Goal: Task Accomplishment & Management: Complete application form

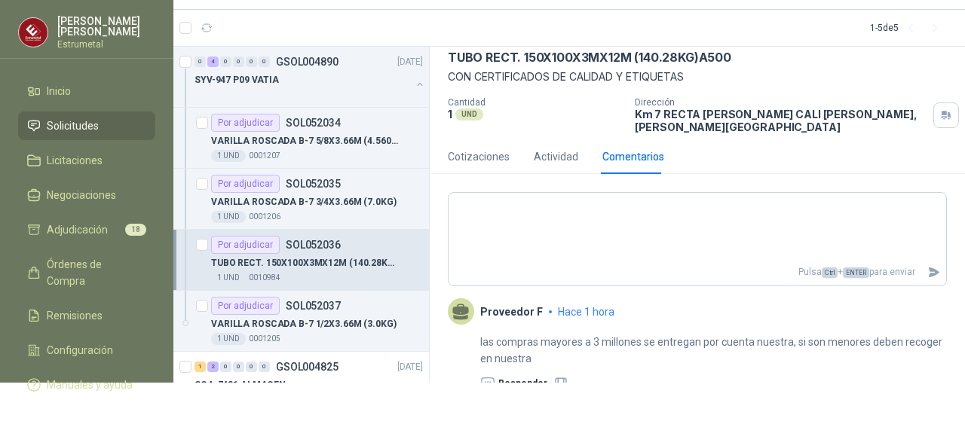
scroll to position [5, 0]
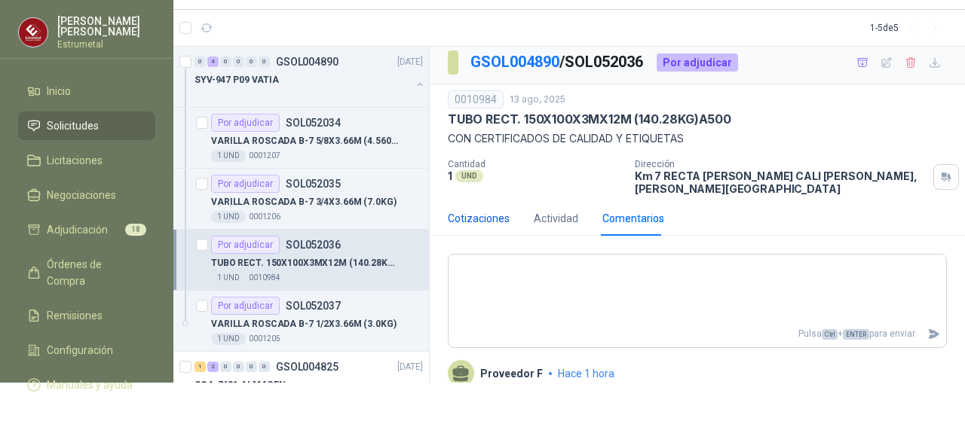
click at [494, 210] on div "Cotizaciones" at bounding box center [479, 218] width 62 height 17
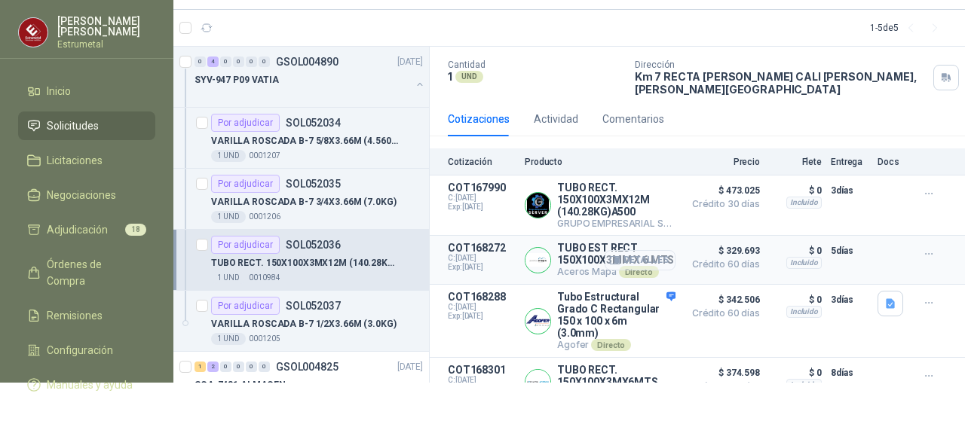
scroll to position [0, 0]
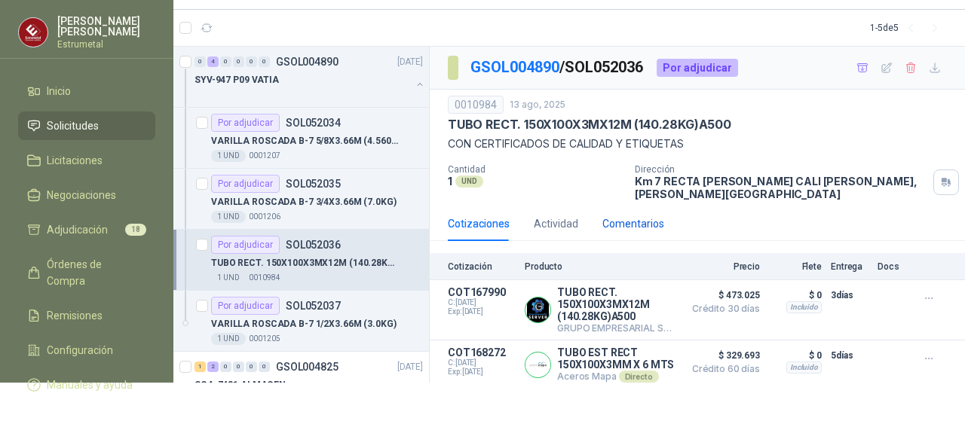
click at [646, 216] on div "Comentarios" at bounding box center [633, 224] width 62 height 17
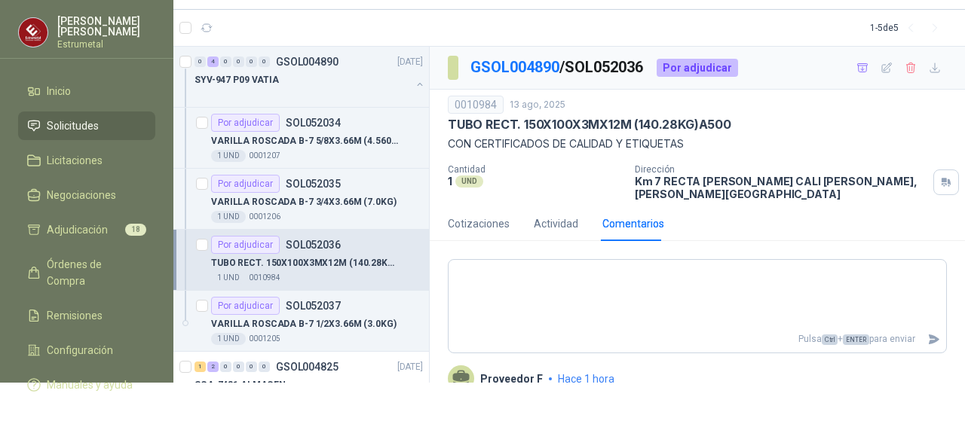
scroll to position [75, 0]
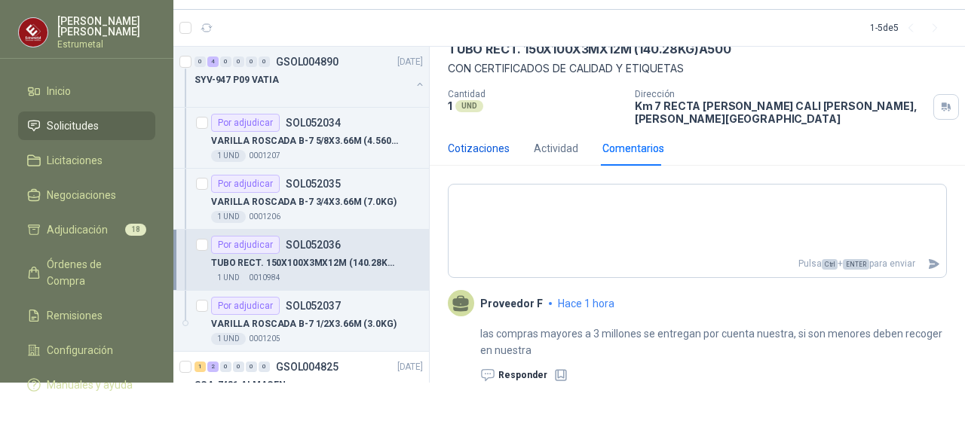
click at [487, 140] on div "Cotizaciones" at bounding box center [479, 148] width 62 height 17
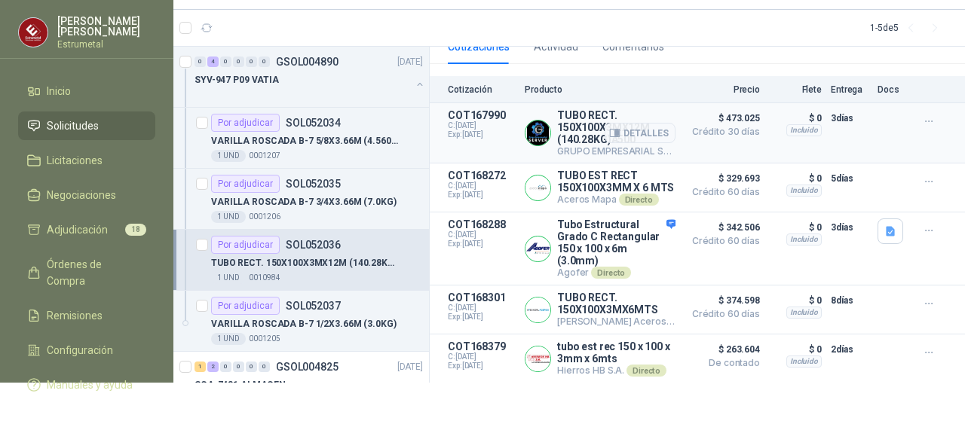
scroll to position [107, 0]
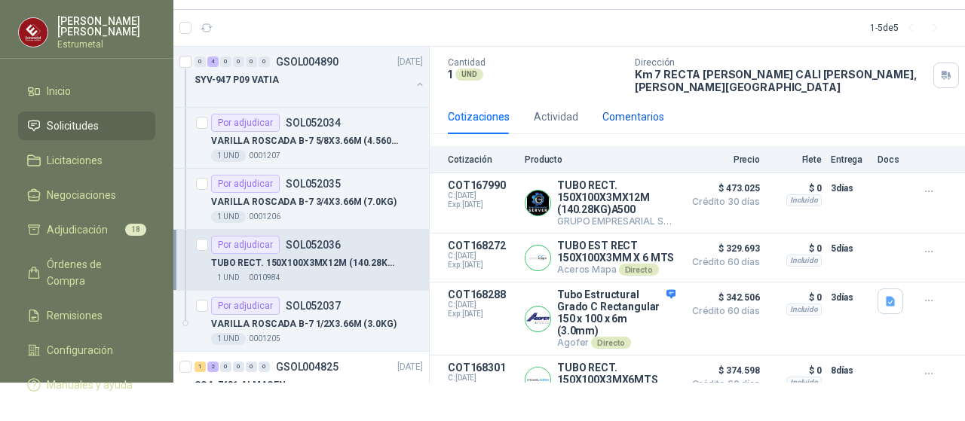
click at [650, 109] on div "Comentarios" at bounding box center [633, 117] width 62 height 17
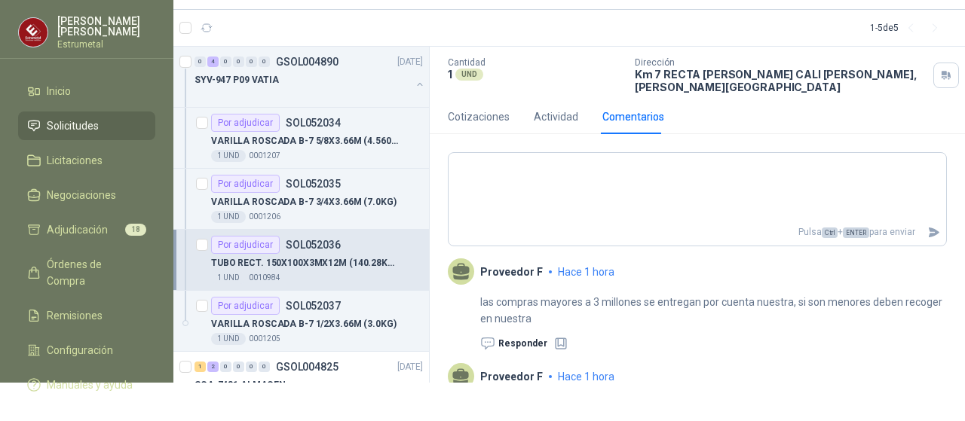
click at [599, 295] on p "las compras mayores a 3 millones se entregan por cuenta nuestra, si son menores…" at bounding box center [713, 310] width 467 height 33
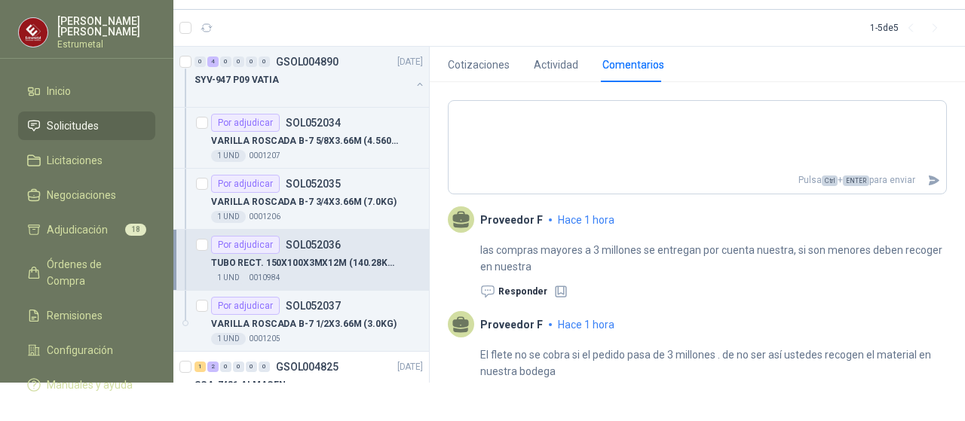
scroll to position [182, 0]
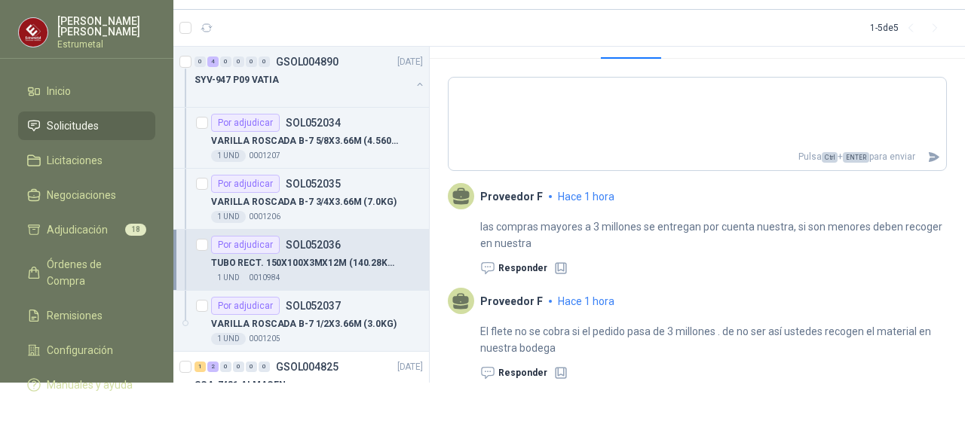
click at [519, 191] on p "Proveedor F" at bounding box center [511, 197] width 63 height 12
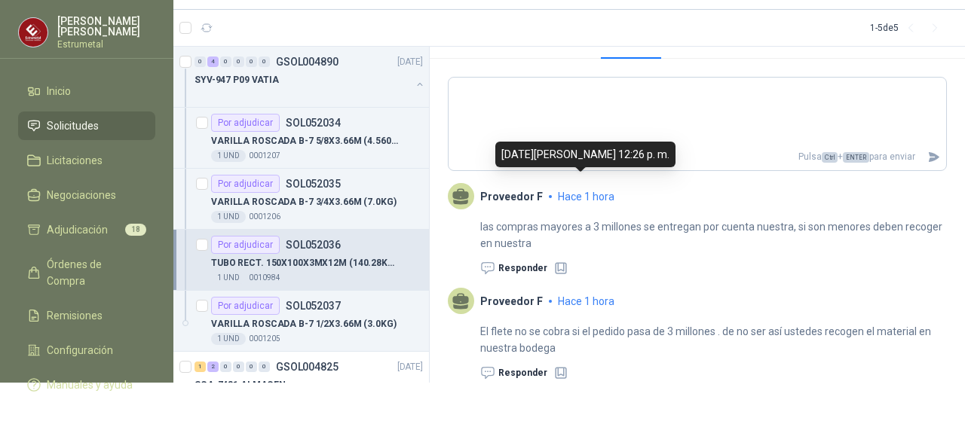
click at [568, 191] on span "hace 1 hora" at bounding box center [586, 197] width 57 height 12
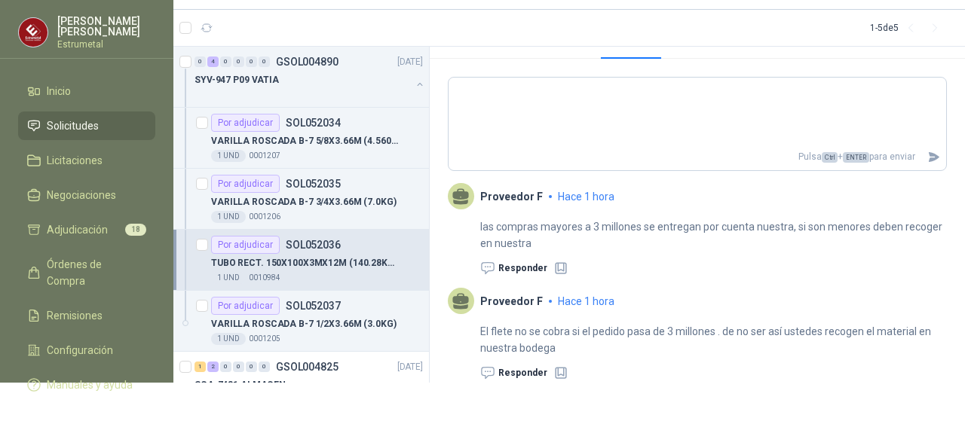
click at [570, 295] on span "hace 1 hora" at bounding box center [586, 301] width 57 height 12
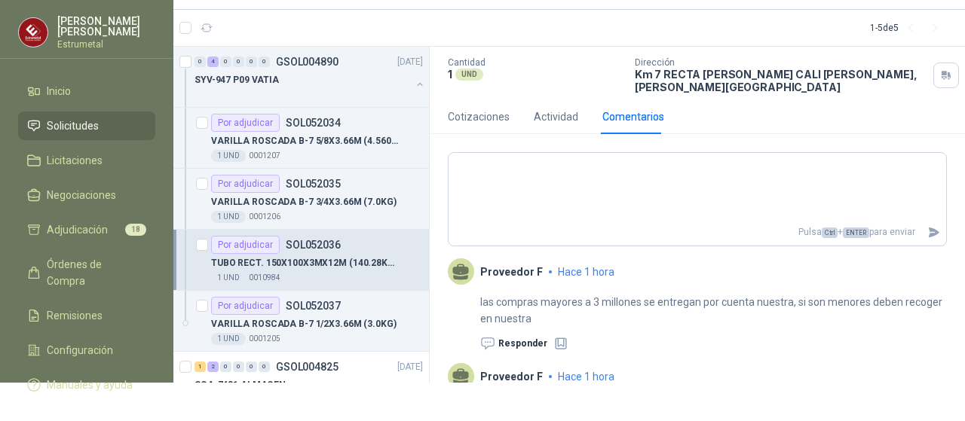
scroll to position [0, 0]
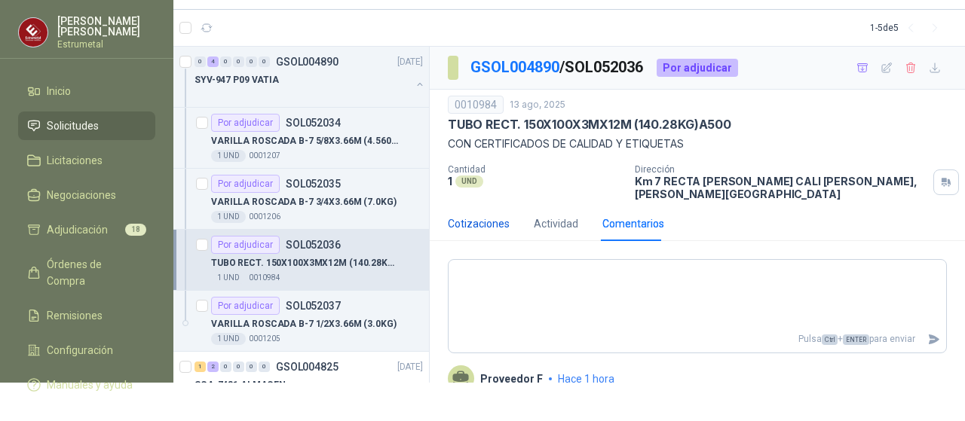
click at [472, 216] on div "Cotizaciones" at bounding box center [479, 224] width 62 height 17
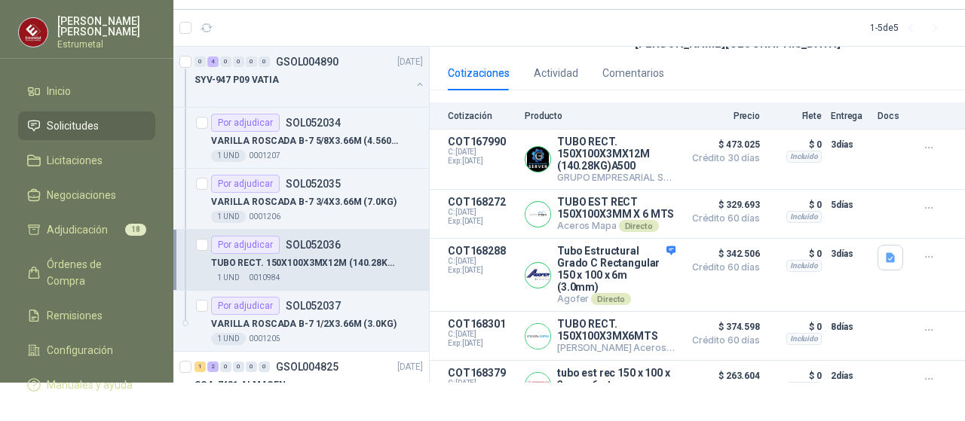
scroll to position [182, 0]
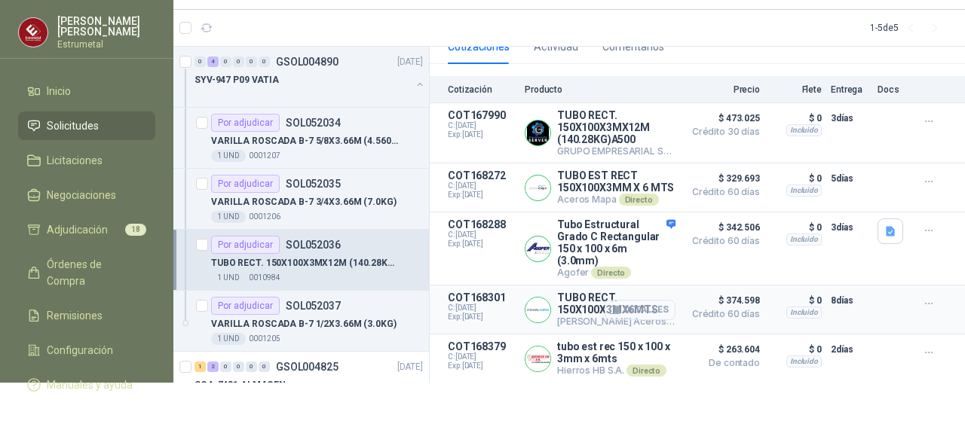
click at [639, 308] on button "Detalles" at bounding box center [640, 310] width 71 height 20
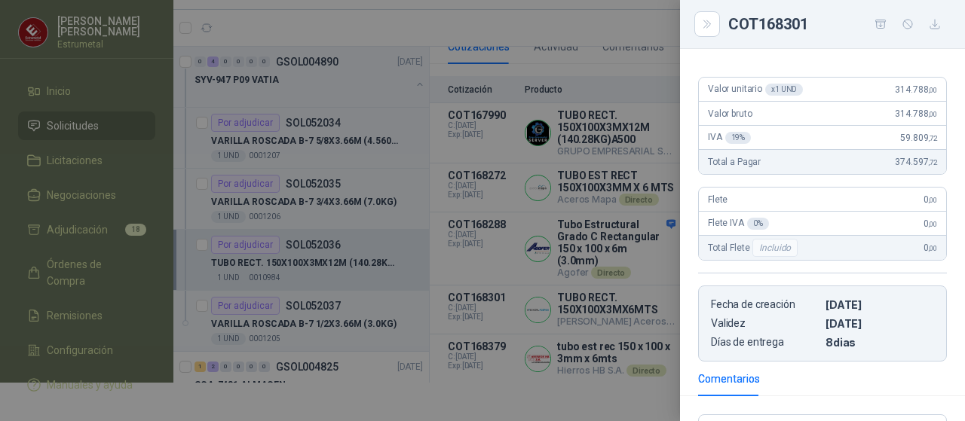
scroll to position [0, 0]
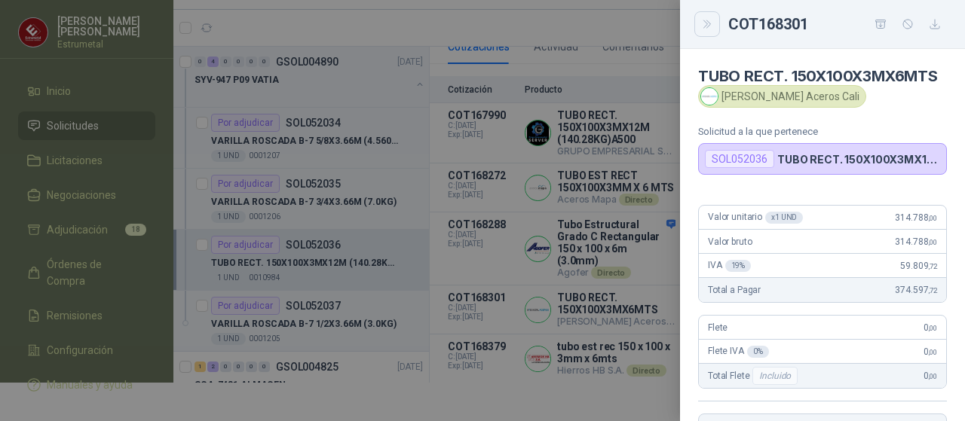
click at [707, 28] on icon "Close" at bounding box center [706, 24] width 7 height 8
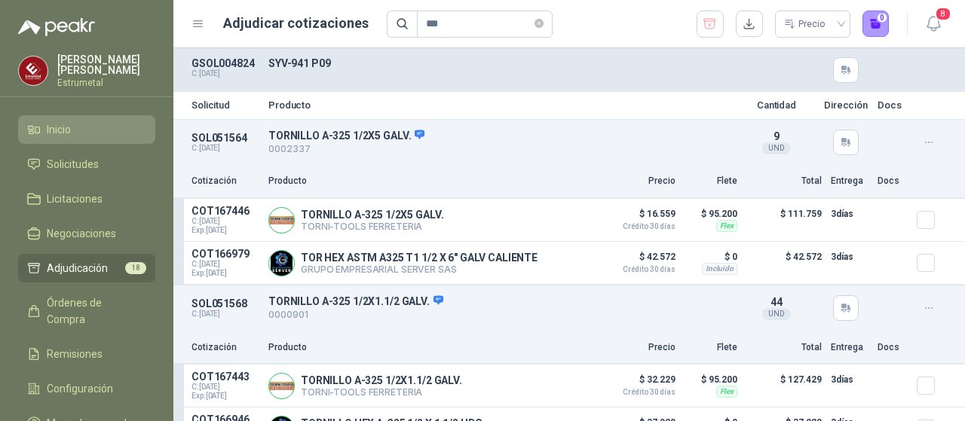
click at [64, 124] on span "Inicio" at bounding box center [59, 129] width 24 height 17
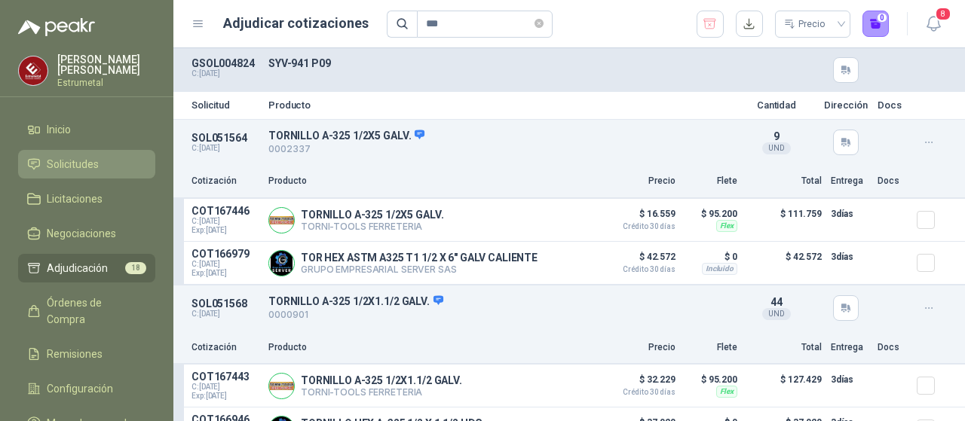
click at [66, 156] on span "Solicitudes" at bounding box center [73, 164] width 52 height 17
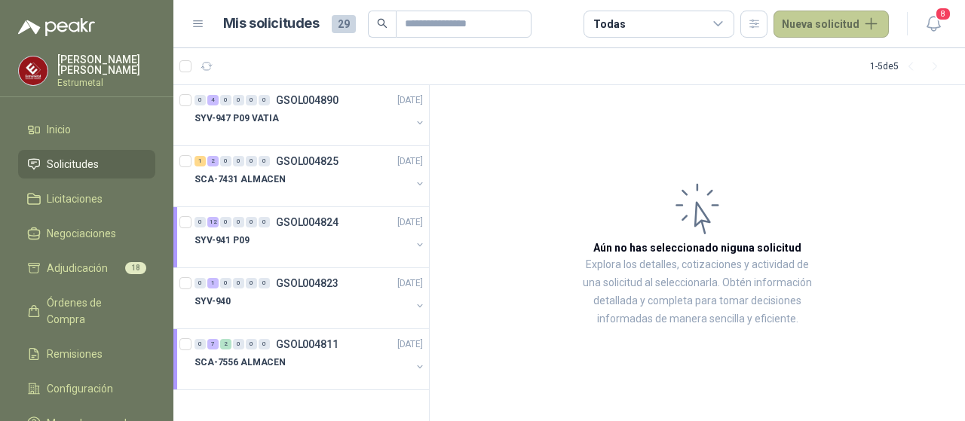
click at [821, 24] on button "Nueva solicitud" at bounding box center [830, 24] width 115 height 27
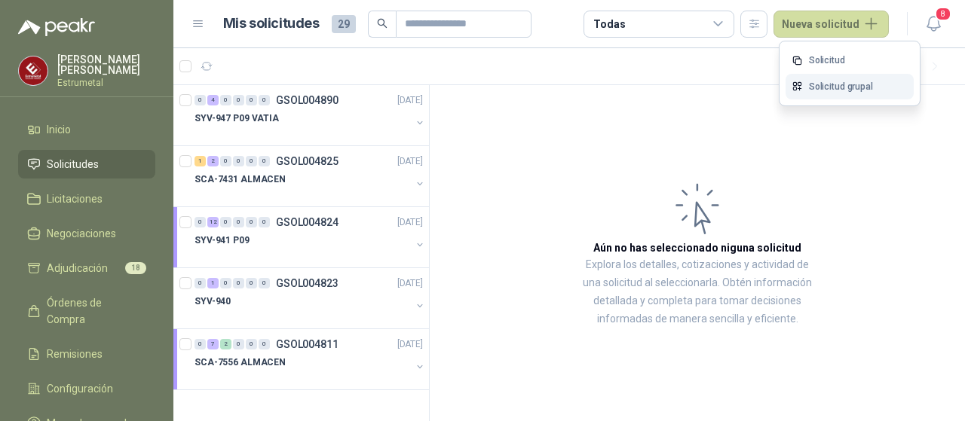
click at [820, 88] on link "Solicitud grupal" at bounding box center [849, 87] width 128 height 26
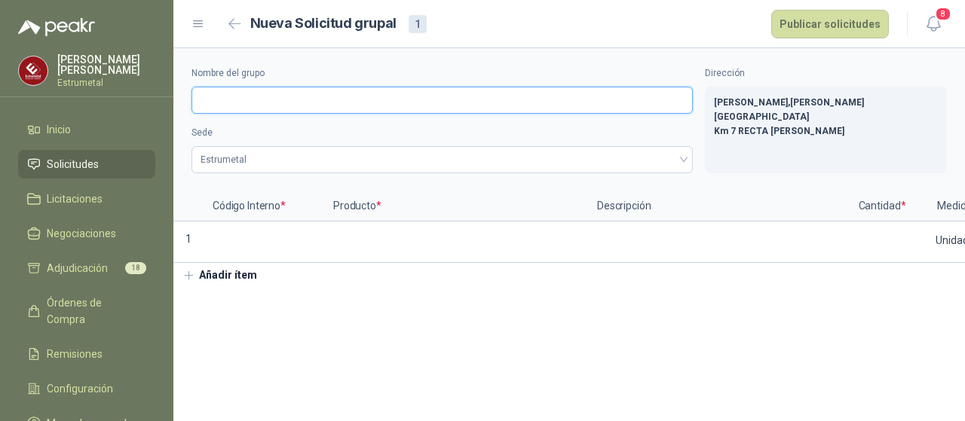
click at [262, 94] on input "Nombre del grupo" at bounding box center [441, 100] width 501 height 27
type input "**********"
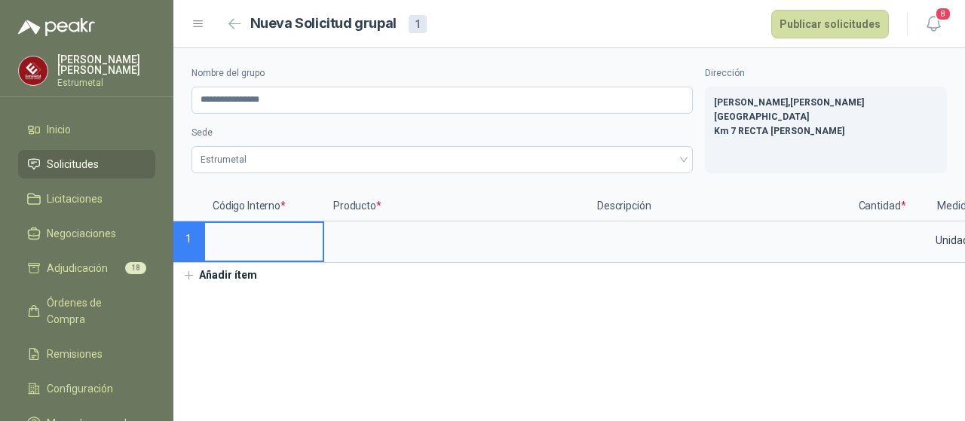
click at [249, 246] on input at bounding box center [264, 237] width 118 height 29
click at [221, 243] on input at bounding box center [264, 237] width 118 height 29
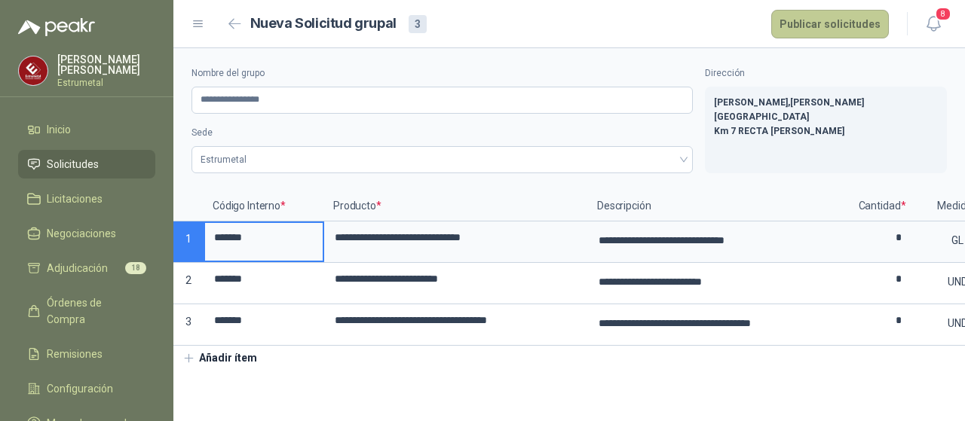
click at [855, 29] on button "Publicar solicitudes" at bounding box center [830, 24] width 118 height 29
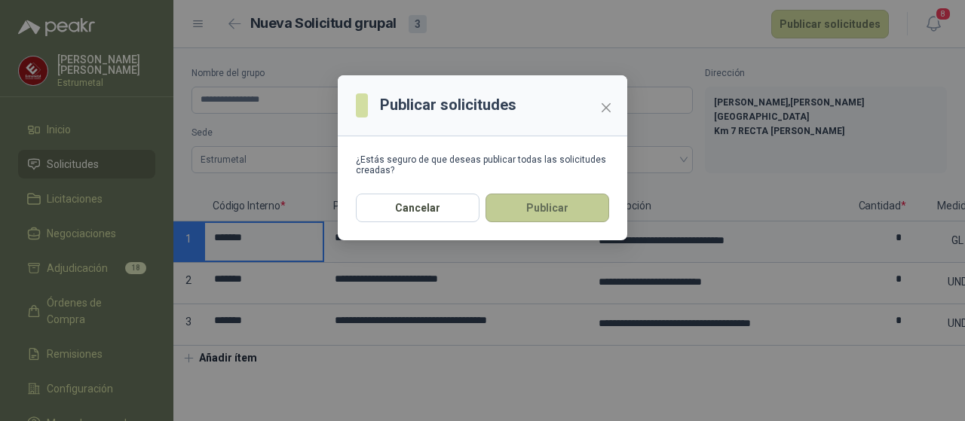
click at [522, 206] on button "Publicar" at bounding box center [547, 208] width 124 height 29
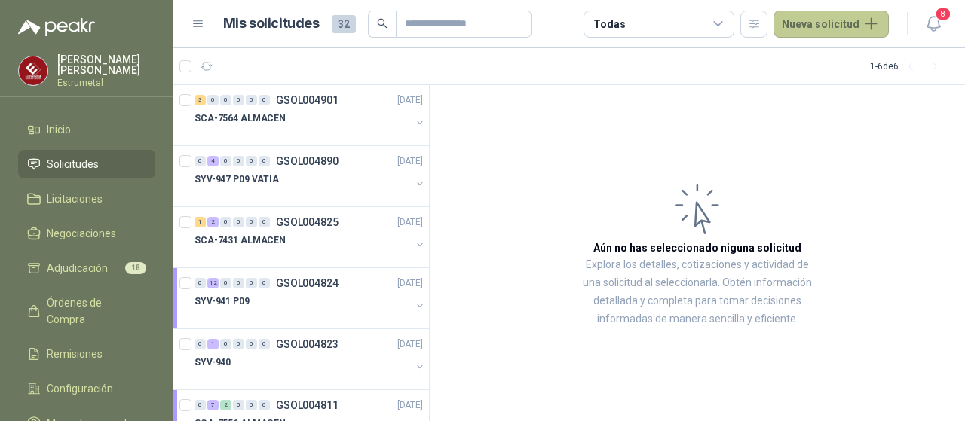
drag, startPoint x: 843, startPoint y: 25, endPoint x: 835, endPoint y: 28, distance: 8.1
click at [843, 25] on button "Nueva solicitud" at bounding box center [830, 24] width 115 height 27
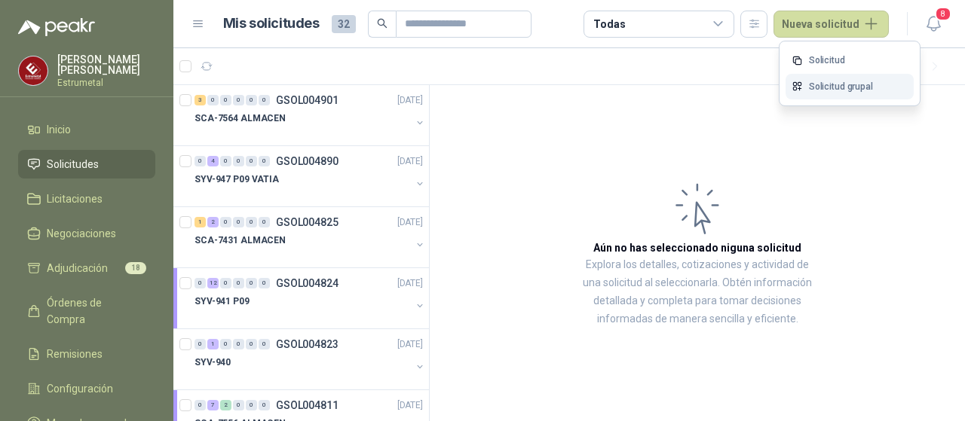
click at [834, 85] on link "Solicitud grupal" at bounding box center [849, 87] width 128 height 26
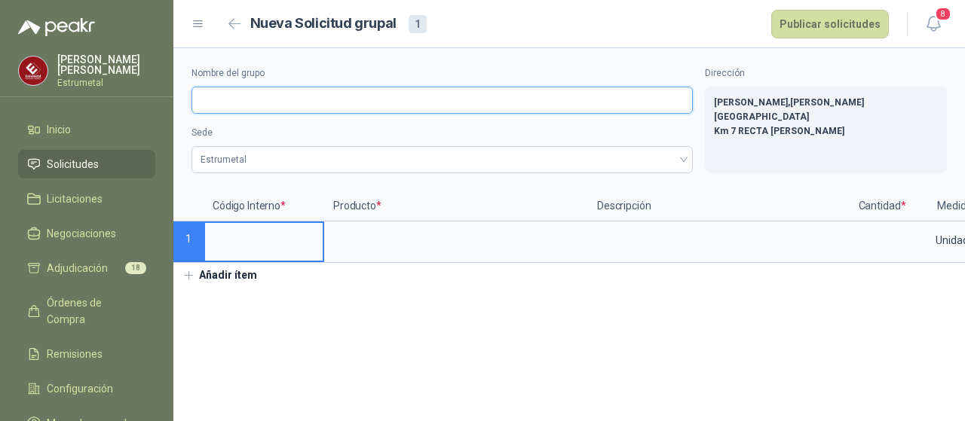
click at [232, 103] on input "Nombre del grupo" at bounding box center [441, 100] width 501 height 27
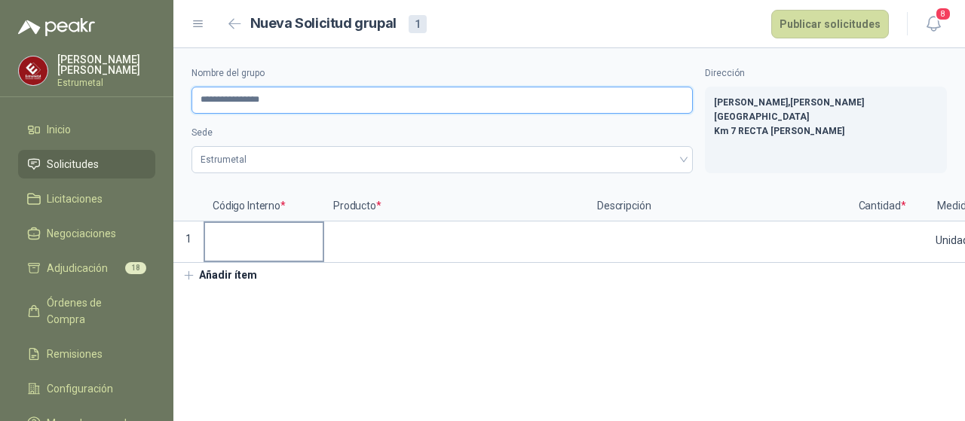
type input "**********"
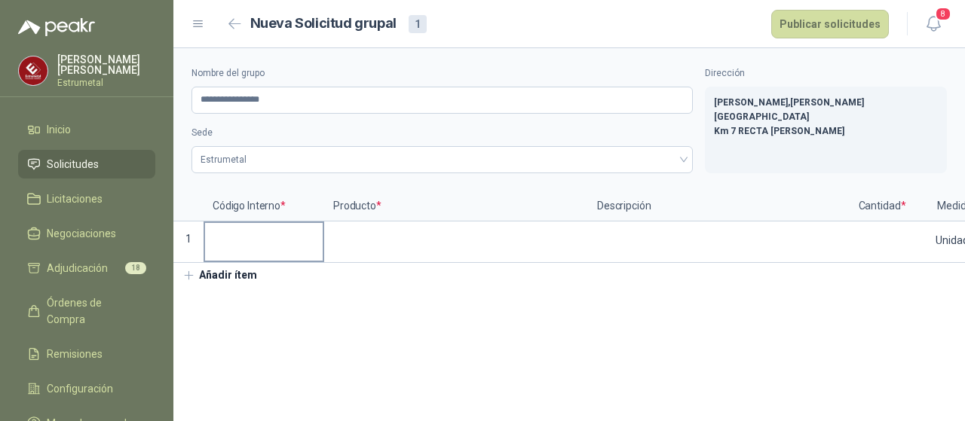
drag, startPoint x: 230, startPoint y: 247, endPoint x: 234, endPoint y: 256, distance: 10.1
click at [230, 247] on input at bounding box center [264, 237] width 118 height 29
click at [213, 243] on input at bounding box center [264, 237] width 118 height 29
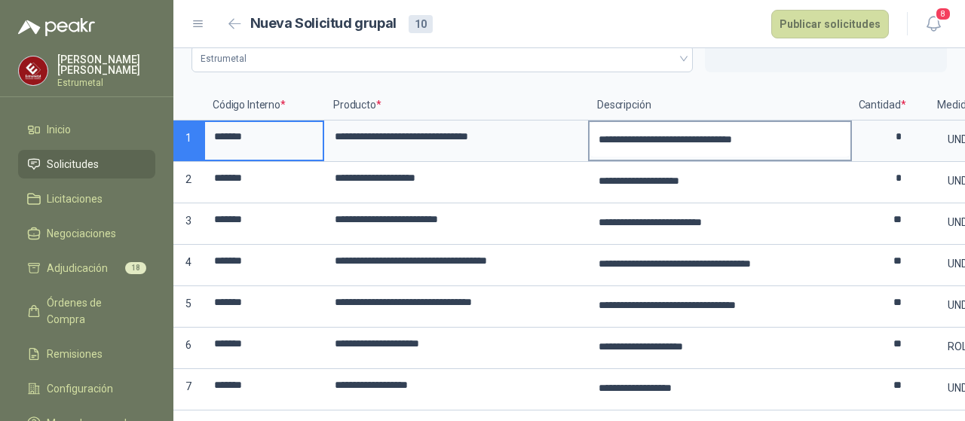
scroll to position [244, 0]
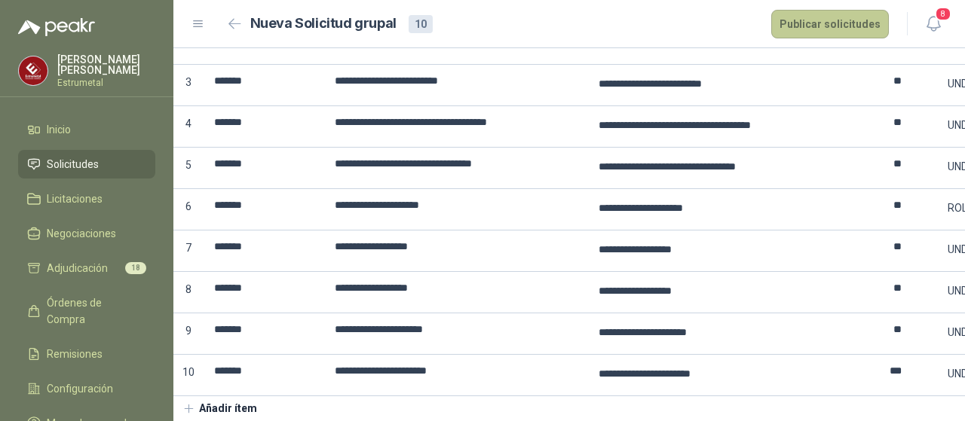
click at [809, 17] on button "Publicar solicitudes" at bounding box center [830, 24] width 118 height 29
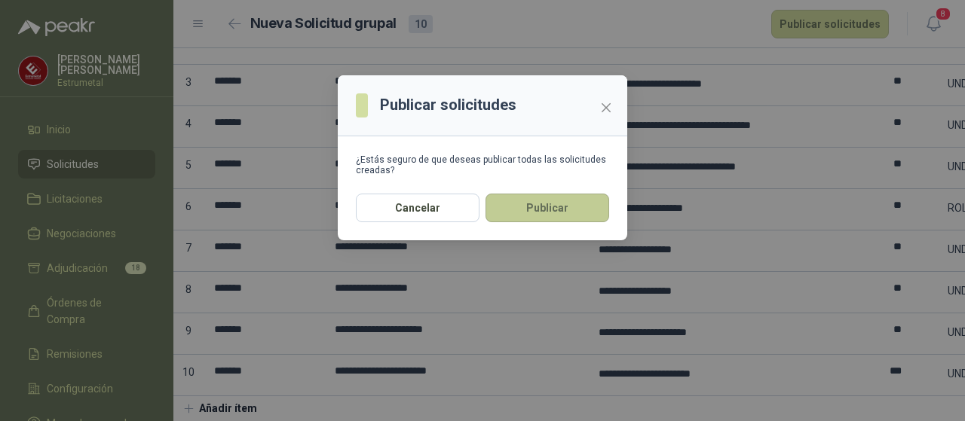
click at [540, 207] on button "Publicar" at bounding box center [547, 208] width 124 height 29
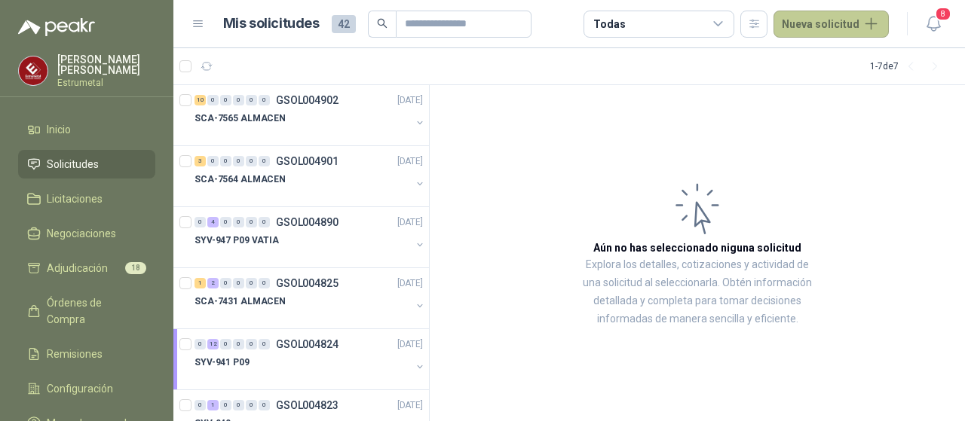
click at [817, 22] on button "Nueva solicitud" at bounding box center [830, 24] width 115 height 27
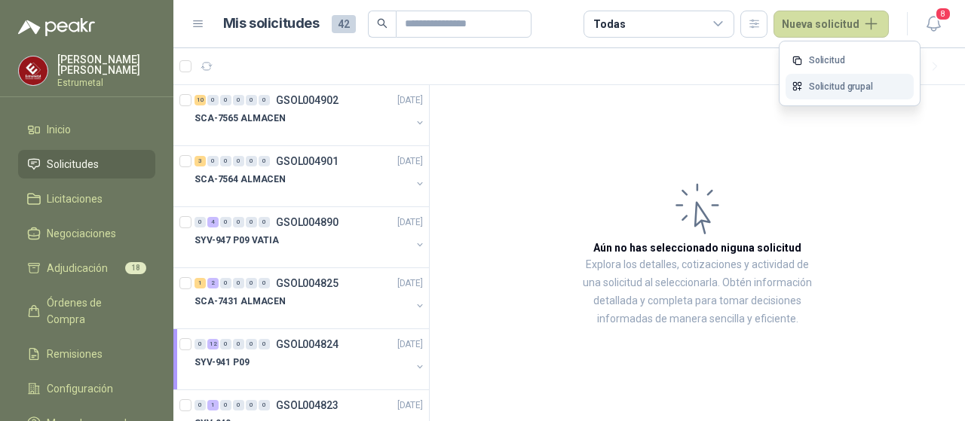
click at [822, 84] on link "Solicitud grupal" at bounding box center [849, 87] width 128 height 26
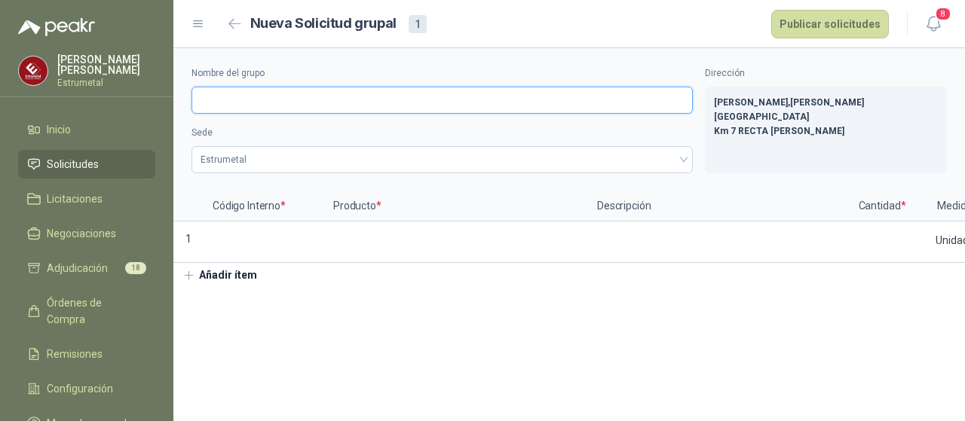
click at [218, 90] on input "Nombre del grupo" at bounding box center [441, 100] width 501 height 27
type input "**********"
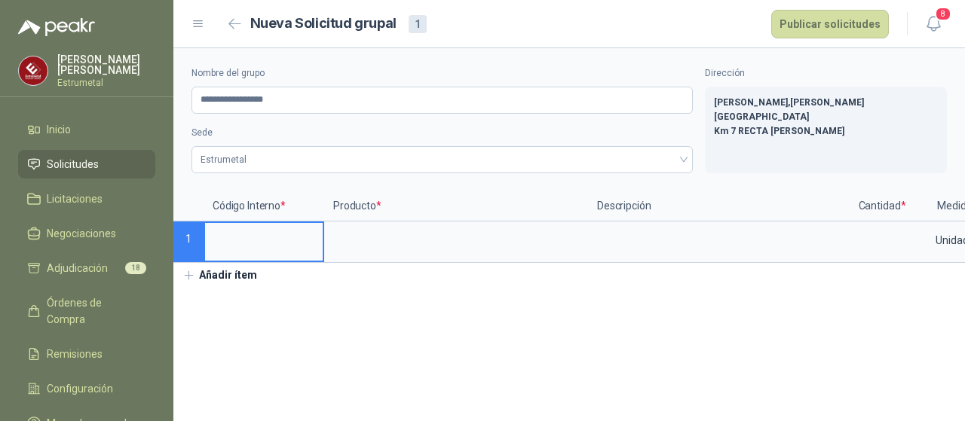
click at [220, 246] on input at bounding box center [264, 237] width 118 height 29
click at [231, 243] on input at bounding box center [264, 237] width 118 height 29
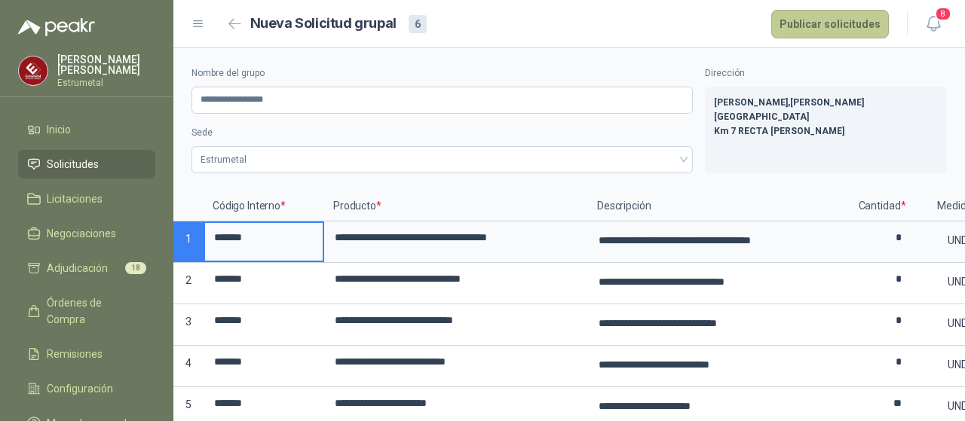
click at [834, 23] on button "Publicar solicitudes" at bounding box center [830, 24] width 118 height 29
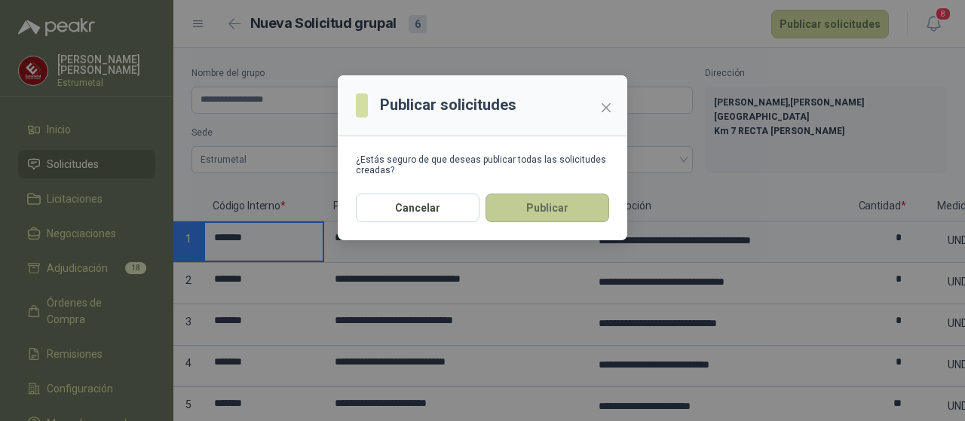
drag, startPoint x: 574, startPoint y: 220, endPoint x: 511, endPoint y: 225, distance: 62.7
click at [573, 221] on button "Publicar" at bounding box center [547, 208] width 124 height 29
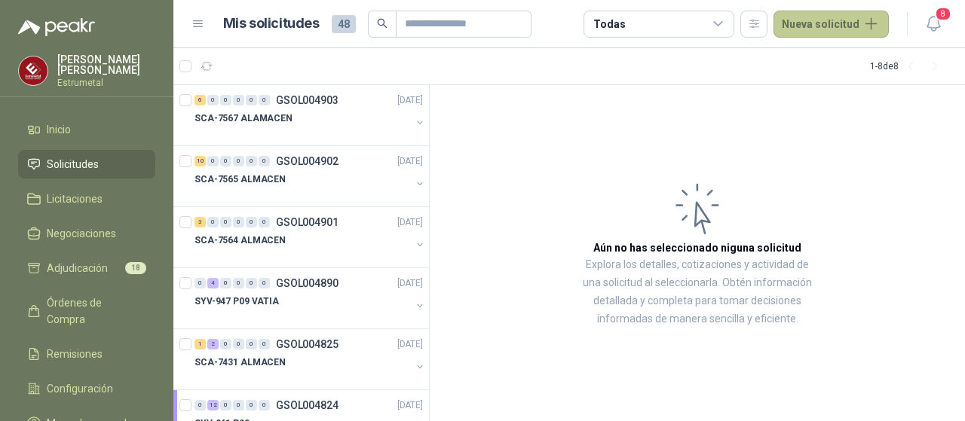
click at [846, 35] on button "Nueva solicitud" at bounding box center [830, 24] width 115 height 27
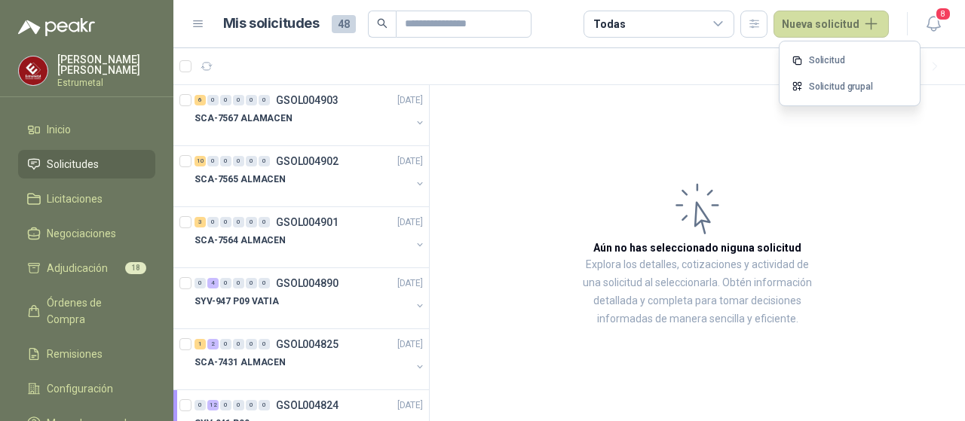
drag, startPoint x: 817, startPoint y: 87, endPoint x: 798, endPoint y: 100, distance: 23.4
click at [819, 87] on link "Solicitud grupal" at bounding box center [849, 87] width 128 height 26
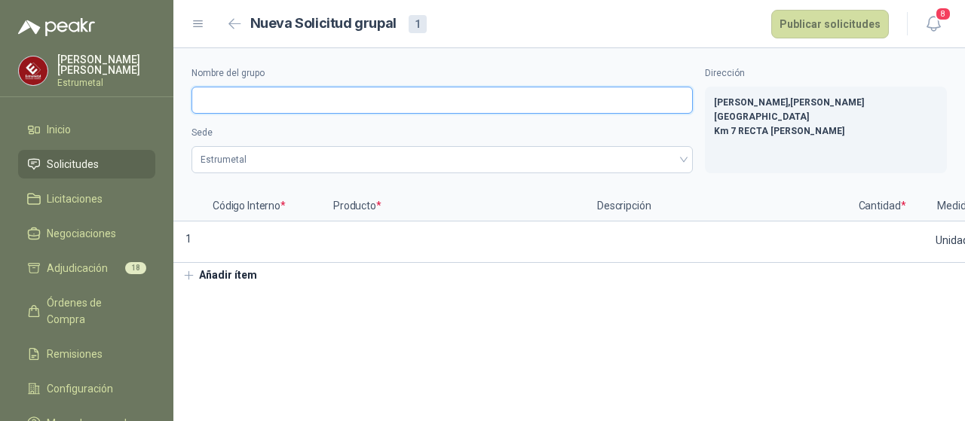
click at [231, 102] on input "Nombre del grupo" at bounding box center [441, 100] width 501 height 27
type input "**********"
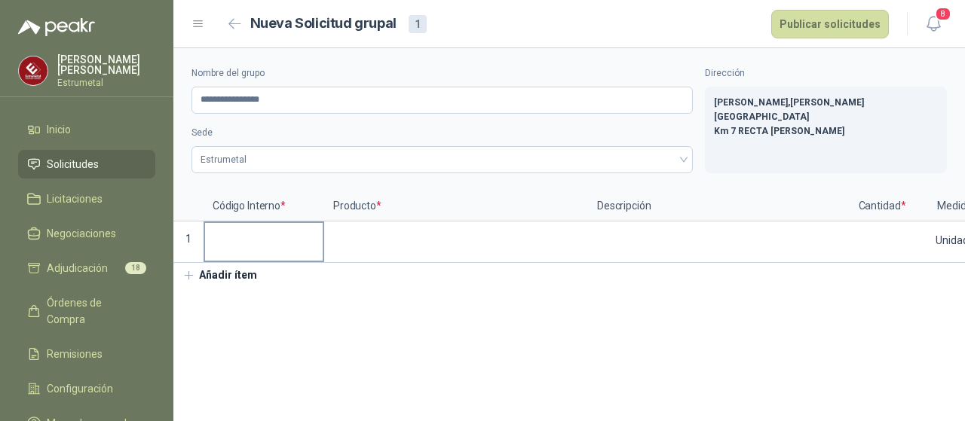
drag, startPoint x: 255, startPoint y: 240, endPoint x: 246, endPoint y: 234, distance: 10.9
click at [255, 240] on input at bounding box center [264, 237] width 118 height 29
click at [226, 245] on input at bounding box center [264, 237] width 118 height 29
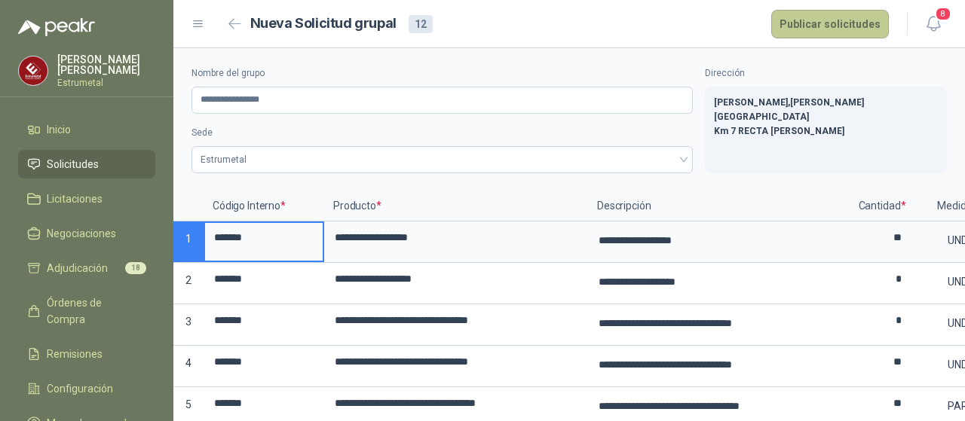
click at [845, 21] on button "Publicar solicitudes" at bounding box center [830, 24] width 118 height 29
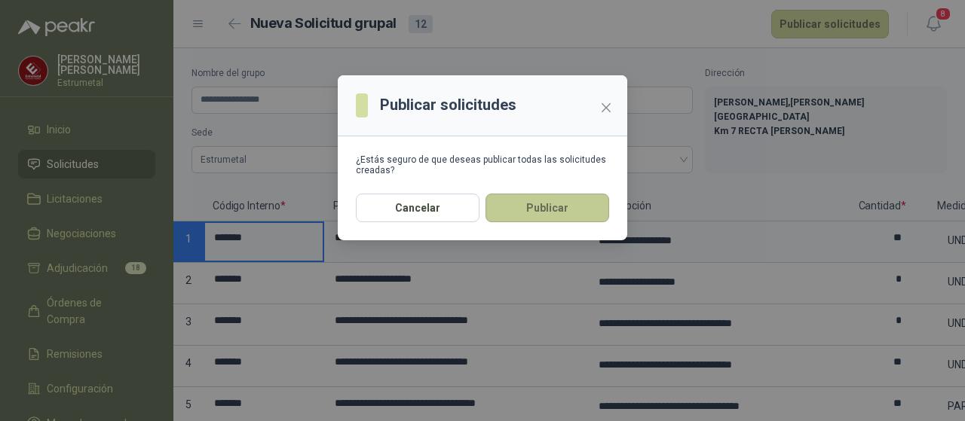
click at [555, 212] on button "Publicar" at bounding box center [547, 208] width 124 height 29
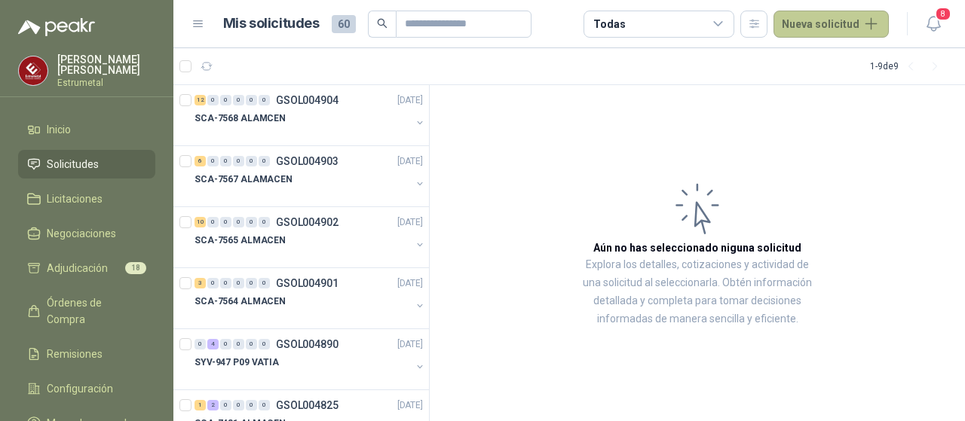
drag, startPoint x: 809, startPoint y: 23, endPoint x: 799, endPoint y: 31, distance: 12.8
click at [809, 23] on button "Nueva solicitud" at bounding box center [830, 24] width 115 height 27
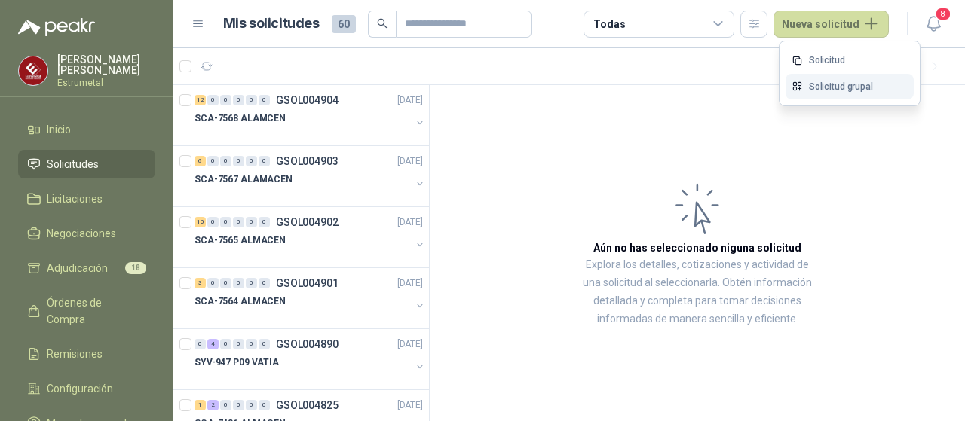
click at [816, 85] on link "Solicitud grupal" at bounding box center [849, 87] width 128 height 26
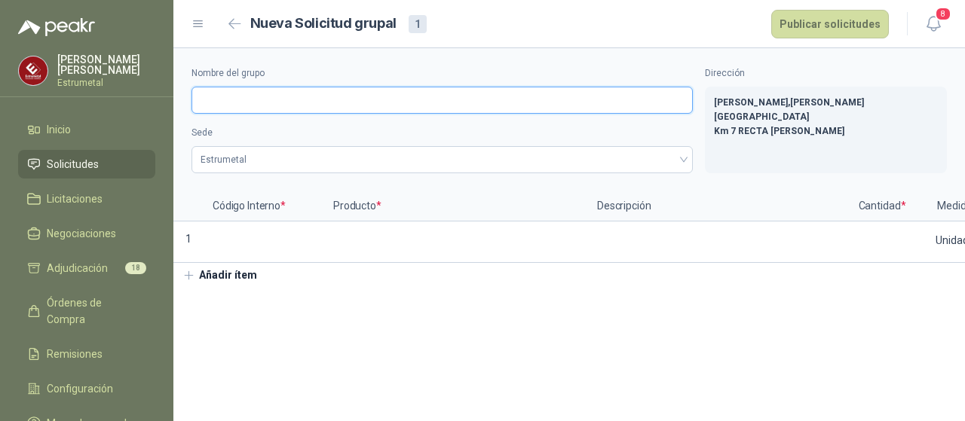
click at [253, 106] on input "Nombre del grupo" at bounding box center [441, 100] width 501 height 27
click at [260, 103] on input "**********" at bounding box center [441, 100] width 501 height 27
type input "**********"
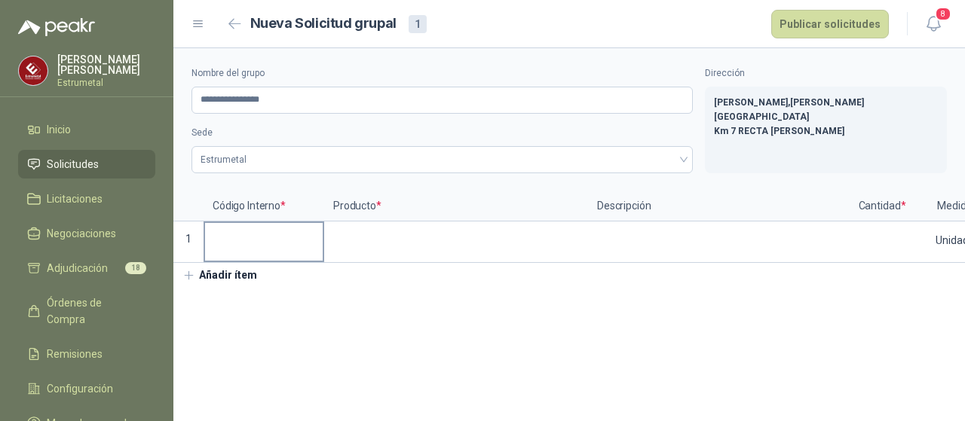
drag, startPoint x: 228, startPoint y: 245, endPoint x: 226, endPoint y: 237, distance: 7.9
click at [228, 245] on input at bounding box center [264, 237] width 118 height 29
click at [216, 248] on input at bounding box center [264, 237] width 118 height 29
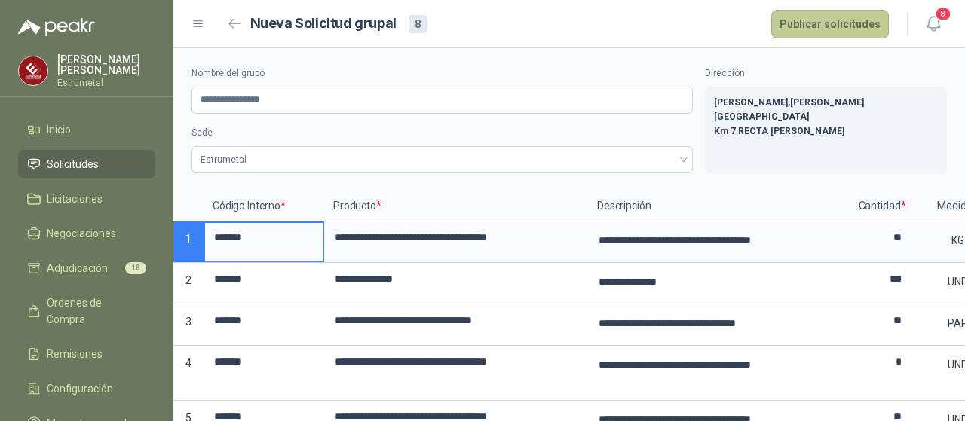
click at [856, 20] on button "Publicar solicitudes" at bounding box center [830, 24] width 118 height 29
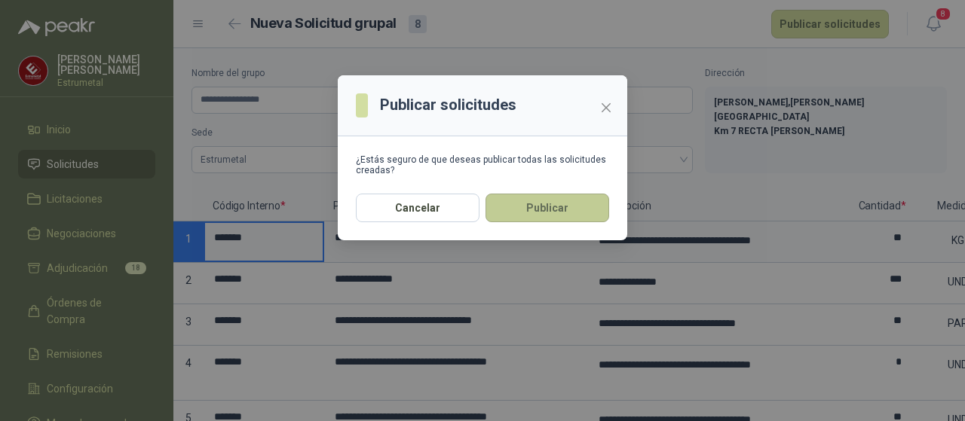
click at [533, 212] on button "Publicar" at bounding box center [547, 208] width 124 height 29
